Goal: Use online tool/utility: Use online tool/utility

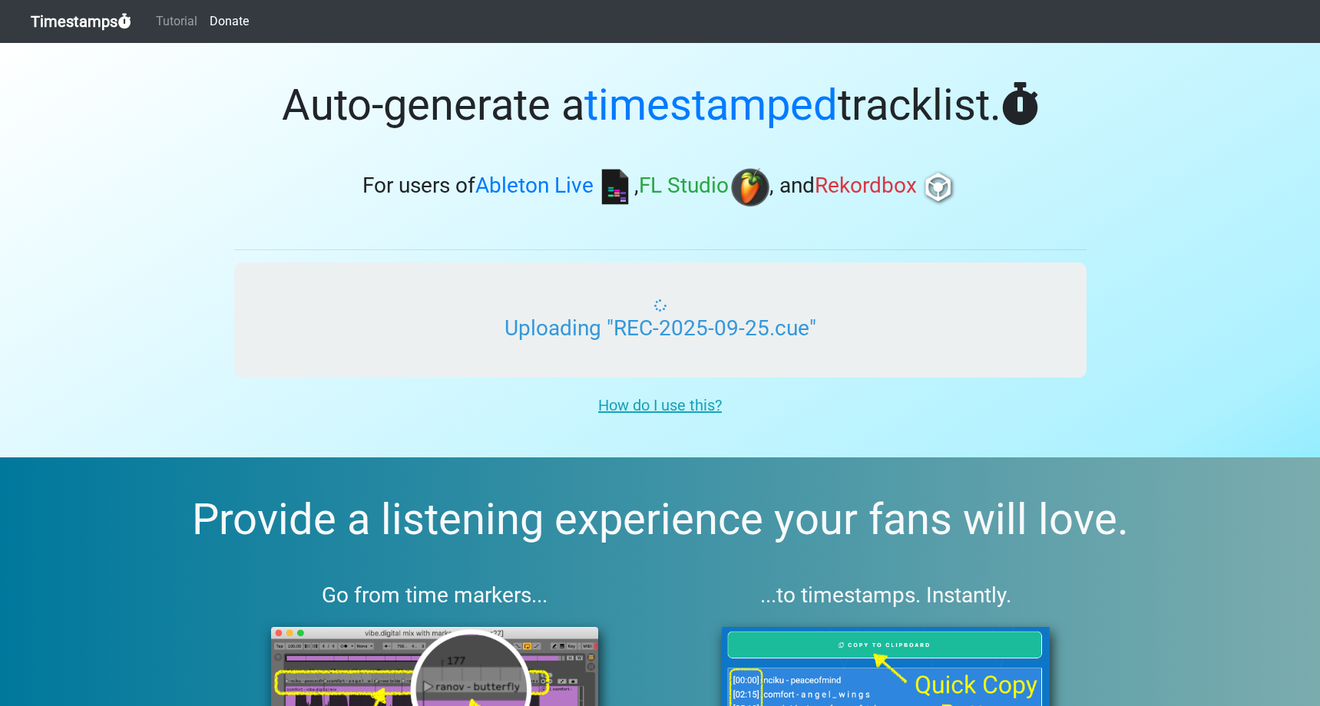
type input "C:\fakepath\REC-2025-09-25(2).cue"
